Goal: Find specific page/section: Find specific page/section

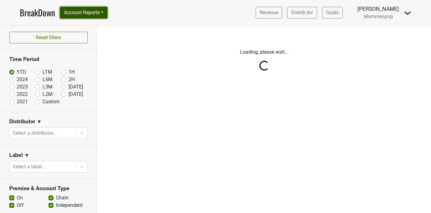
click at [99, 10] on button "Account Reports" at bounding box center [83, 13] width 47 height 12
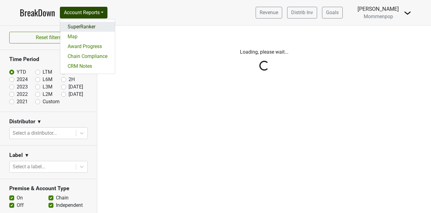
click at [92, 30] on link "SuperRanker" at bounding box center [87, 27] width 55 height 10
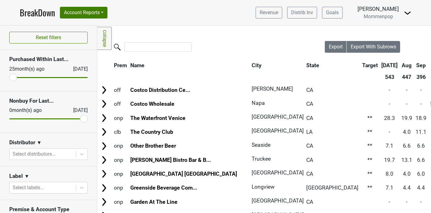
scroll to position [32, 0]
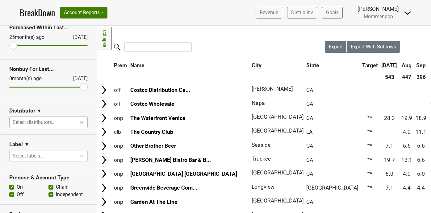
click at [83, 124] on icon at bounding box center [82, 122] width 6 height 6
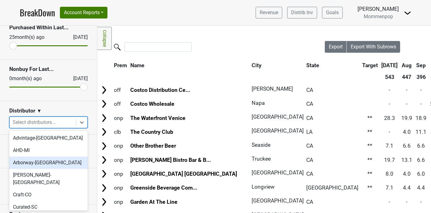
scroll to position [206, 0]
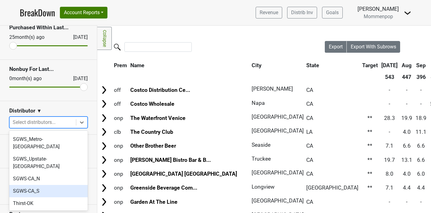
click at [61, 185] on div "SGWS-CA_S" at bounding box center [48, 191] width 78 height 12
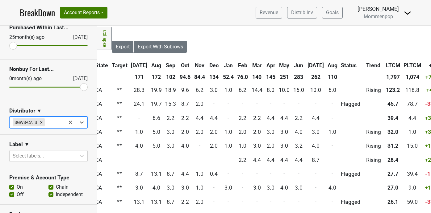
scroll to position [0, 250]
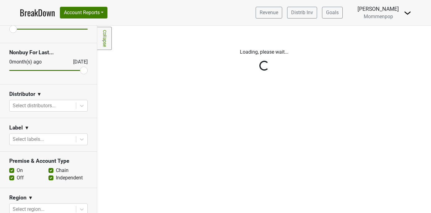
scroll to position [92, 0]
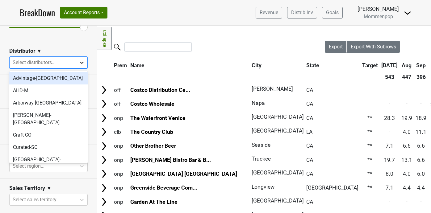
click at [82, 64] on icon at bounding box center [82, 63] width 6 height 6
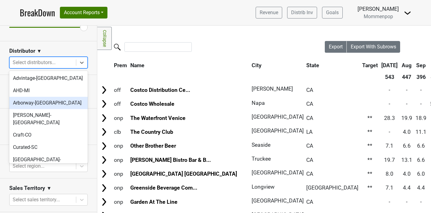
scroll to position [194, 0]
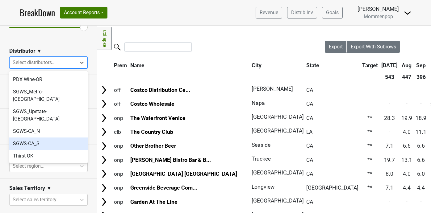
click at [43, 138] on div "SGWS-CA_S" at bounding box center [48, 144] width 78 height 12
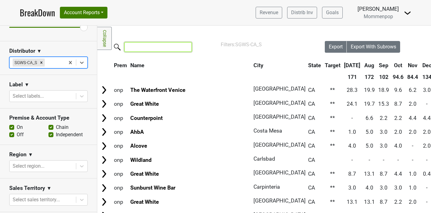
click at [141, 45] on input "search" at bounding box center [157, 47] width 67 height 10
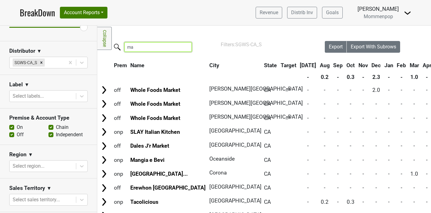
type input "m"
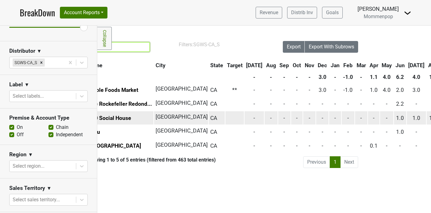
scroll to position [0, 0]
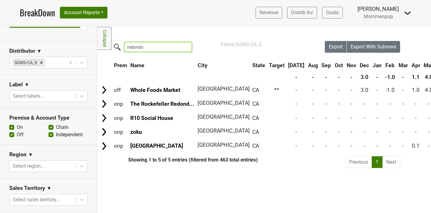
click at [145, 48] on input "redondo" at bounding box center [157, 47] width 67 height 10
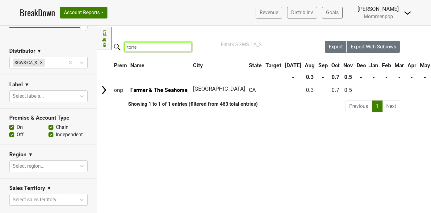
type input "torr"
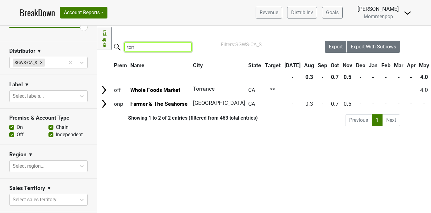
click at [147, 49] on input "torr" at bounding box center [157, 47] width 67 height 10
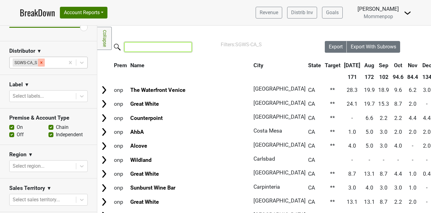
click at [41, 63] on icon "Remove SGWS-CA_S" at bounding box center [41, 62] width 2 height 2
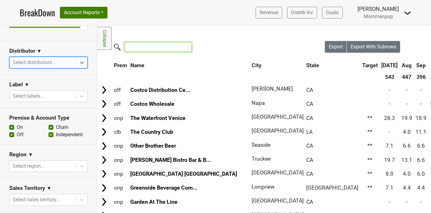
click at [151, 45] on input "search" at bounding box center [157, 47] width 67 height 10
